Goal: Transaction & Acquisition: Purchase product/service

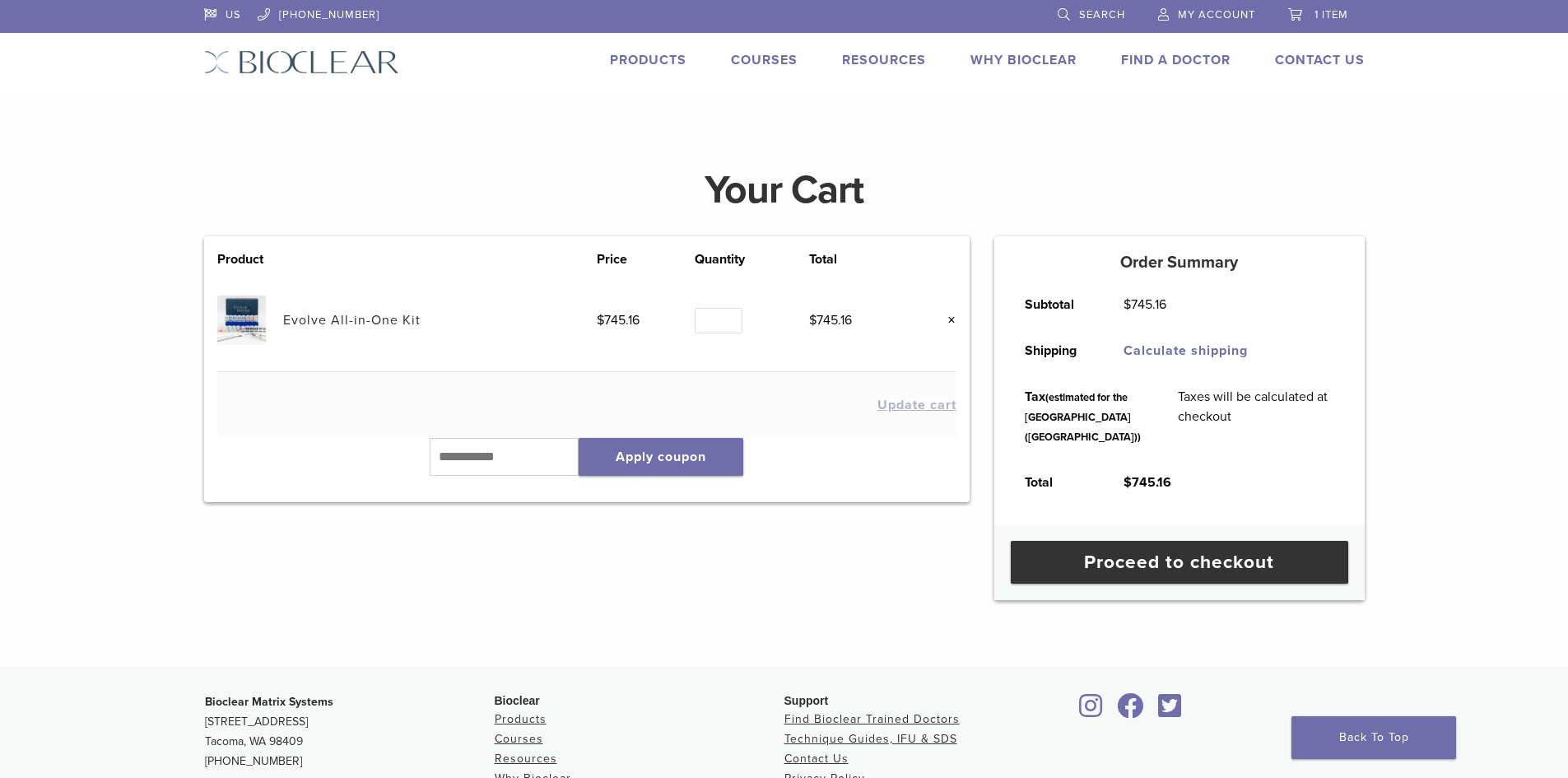
click at [649, 59] on link "Products" at bounding box center [648, 61] width 77 height 17
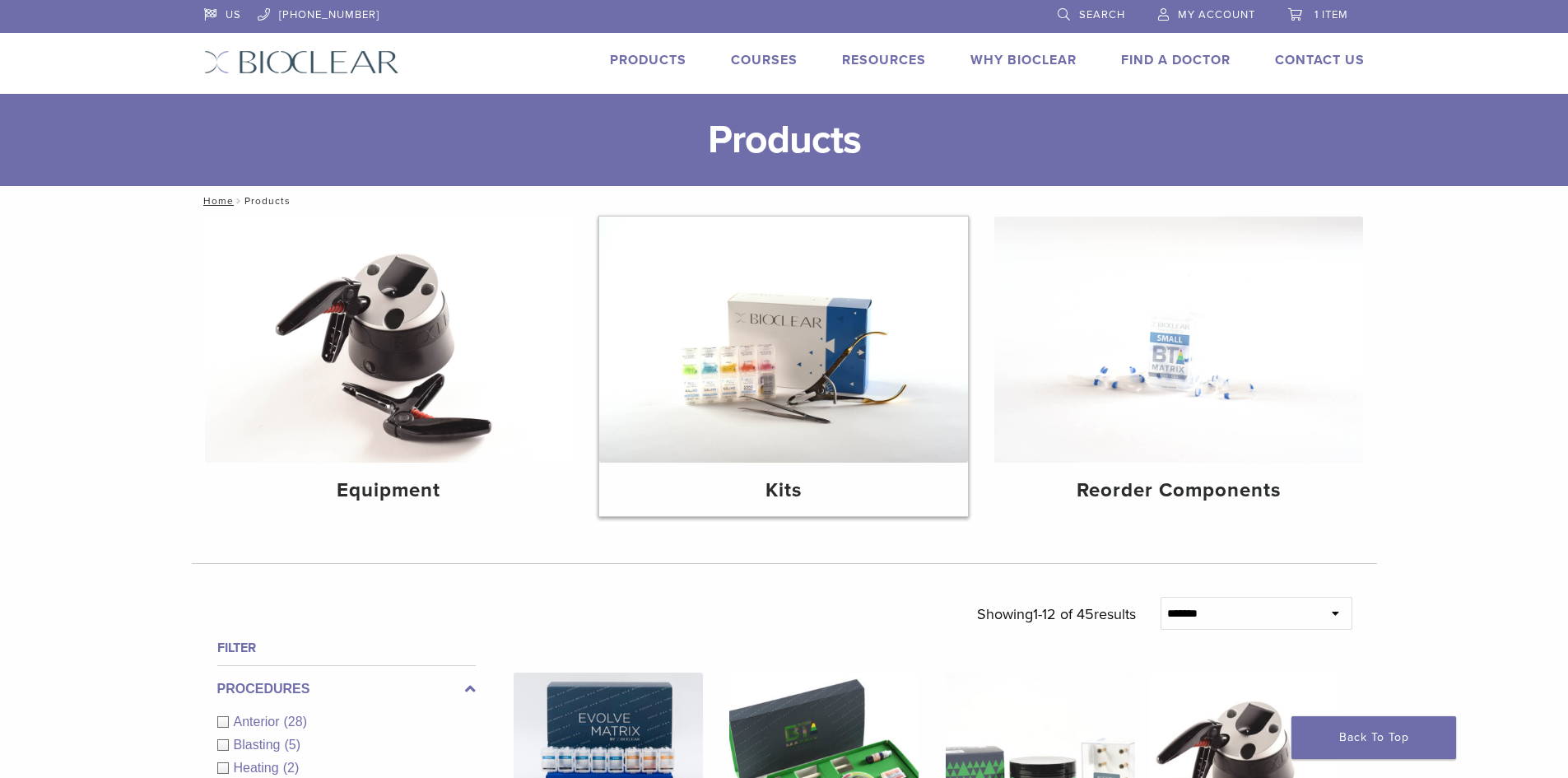
click at [824, 437] on img at bounding box center [783, 339] width 368 height 246
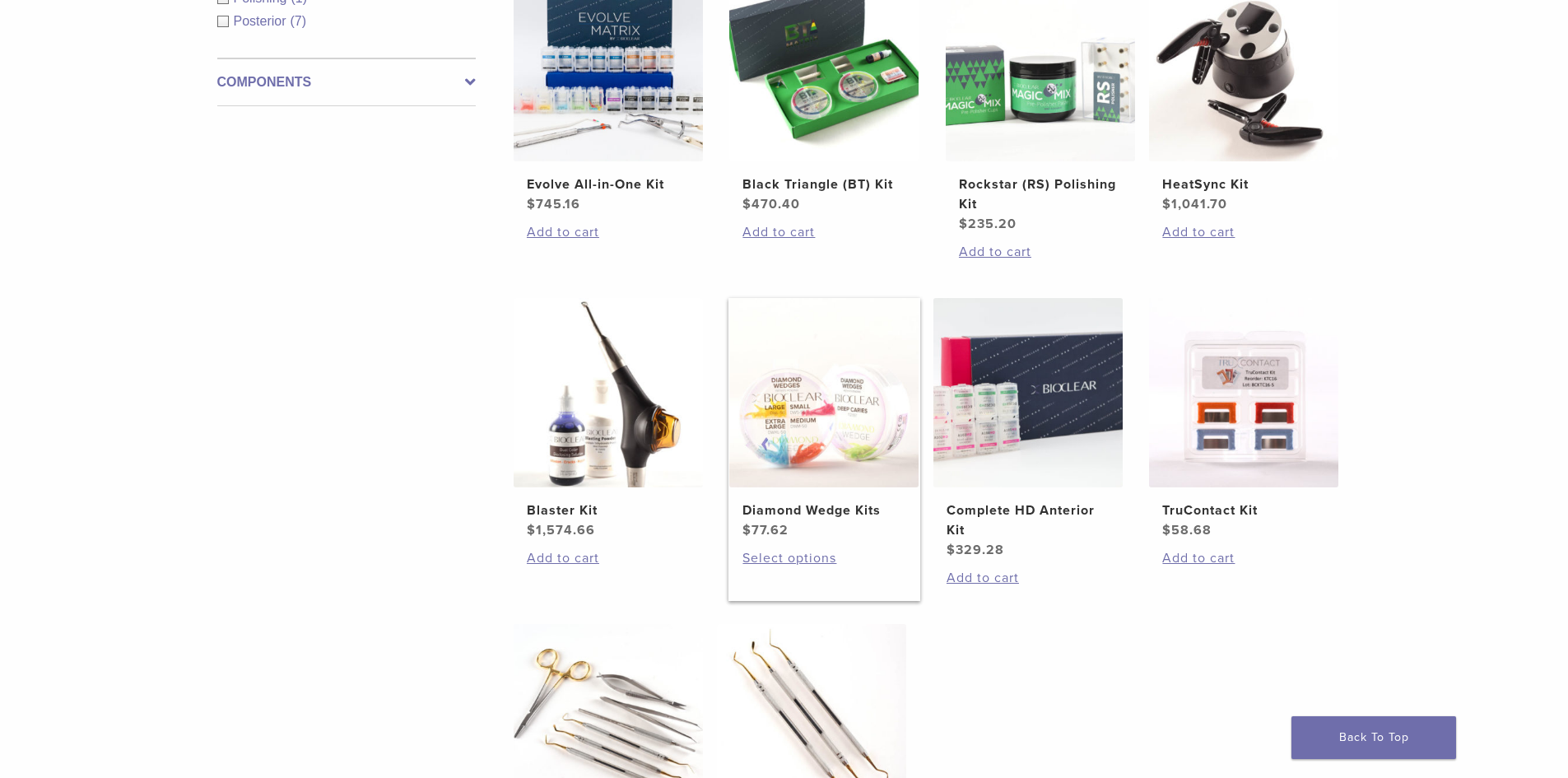
scroll to position [494, 0]
